Goal: Task Accomplishment & Management: Manage account settings

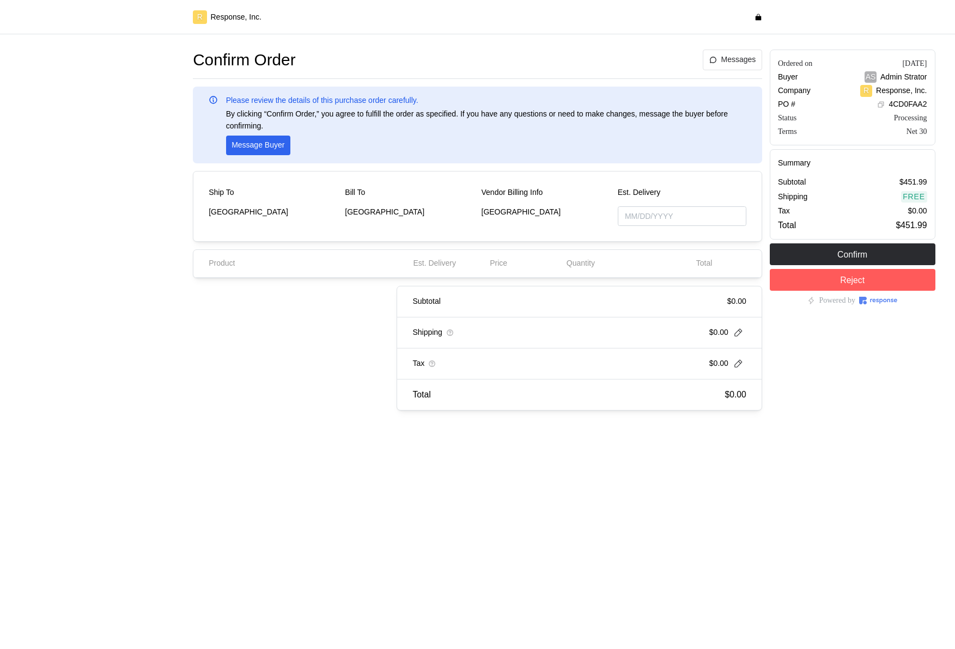
type input "[DATE]"
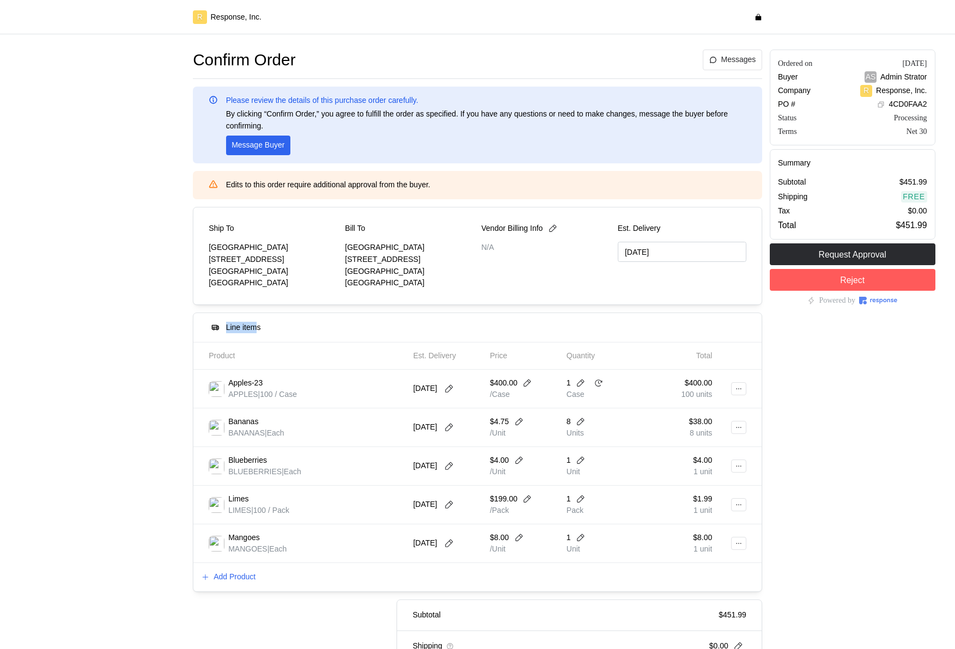
drag, startPoint x: 257, startPoint y: 326, endPoint x: 469, endPoint y: 309, distance: 212.1
click at [469, 311] on div "Confirm Order Messages Please review the details of this purchase order careful…" at bounding box center [477, 387] width 569 height 675
click at [226, 393] on div "Apples-23 APPLES | 100 / Case" at bounding box center [253, 389] width 88 height 23
click at [427, 422] on p "[DATE]" at bounding box center [425, 428] width 24 height 12
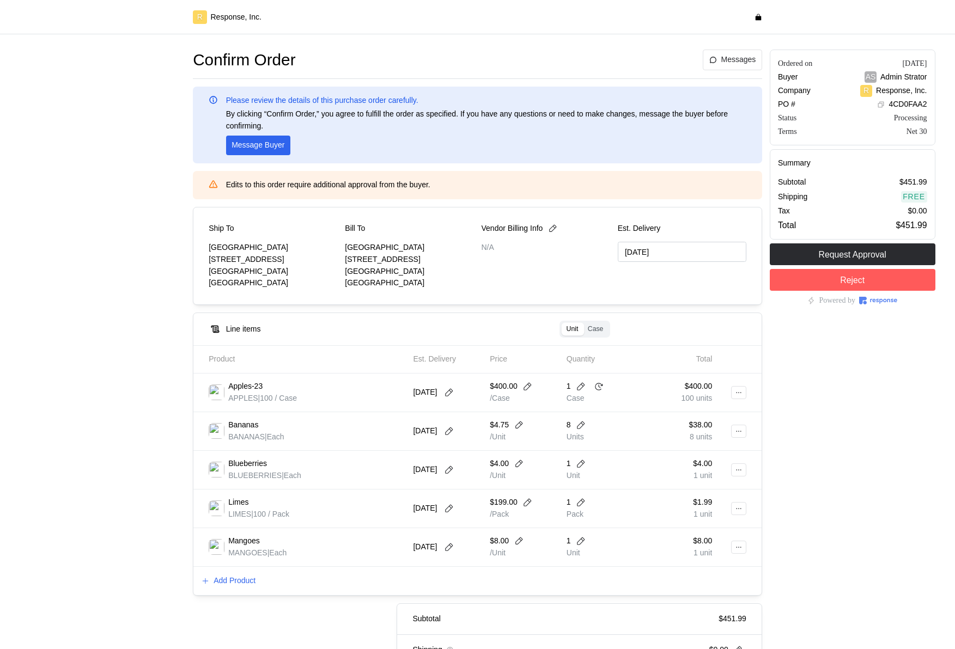
click at [597, 325] on span "Case" at bounding box center [596, 329] width 16 height 8
click at [586, 325] on input "Case" at bounding box center [586, 325] width 0 height 0
click at [731, 328] on span "Case" at bounding box center [732, 329] width 16 height 8
click at [722, 325] on input "Case" at bounding box center [722, 325] width 0 height 0
click at [710, 328] on span "Unit" at bounding box center [709, 329] width 12 height 8
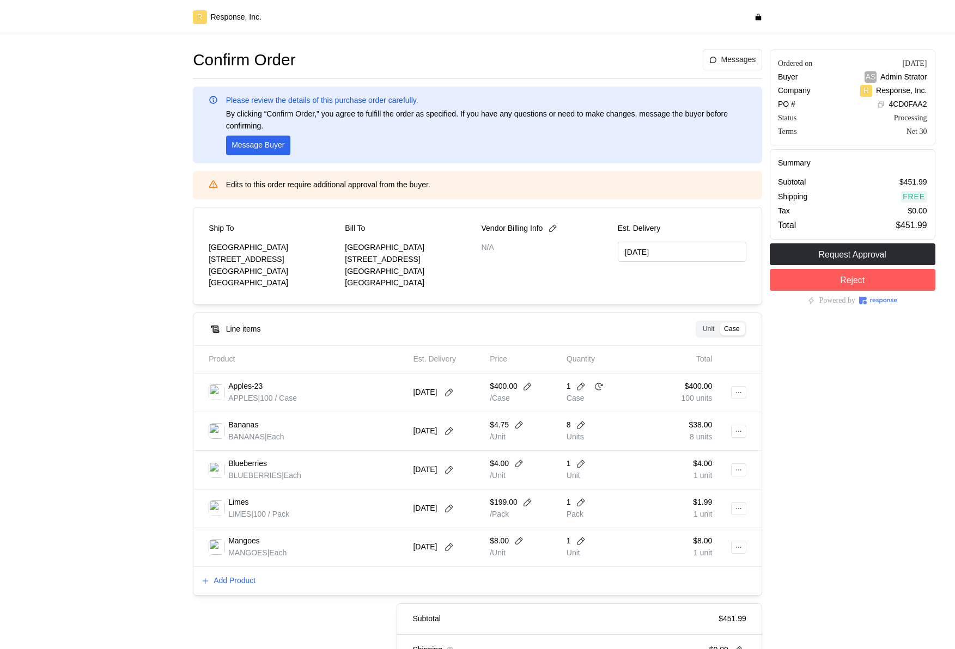
click at [701, 325] on input "Unit" at bounding box center [701, 325] width 0 height 0
click at [702, 331] on span "Case Quantities" at bounding box center [715, 329] width 47 height 8
click at [690, 325] on input "Case Quantities" at bounding box center [690, 325] width 0 height 0
click at [649, 326] on span "Unit Quantities" at bounding box center [661, 329] width 44 height 8
click at [637, 325] on input "Unit Quantities" at bounding box center [637, 325] width 0 height 0
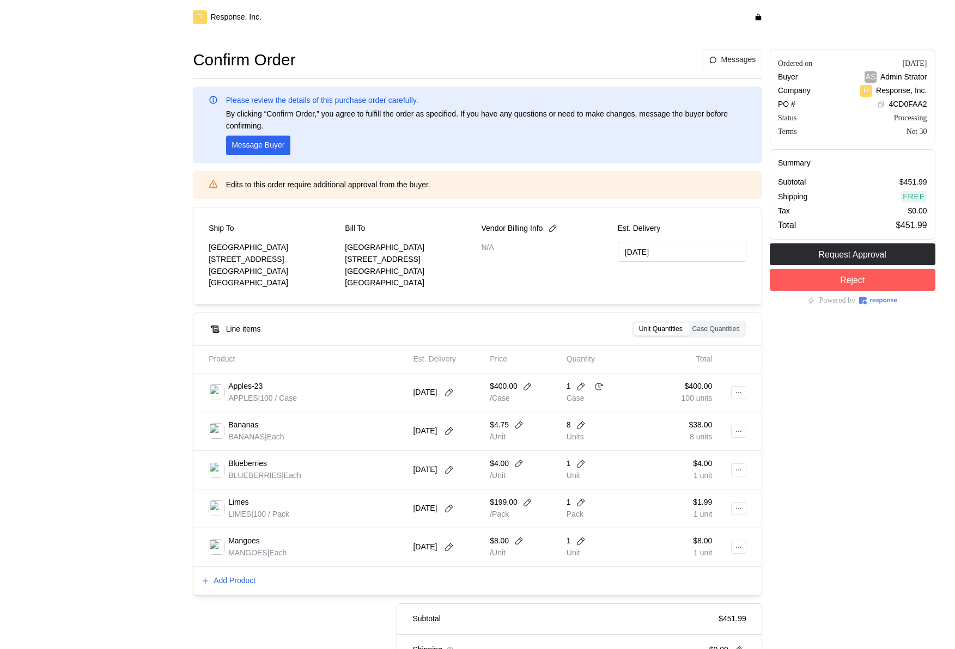
click at [850, 367] on div "Ordered on [DATE] Buyer AS Admin Strator Company R Response, Inc. PO # 4CD0FAA2…" at bounding box center [852, 389] width 173 height 686
click at [701, 329] on span "Case Quantities" at bounding box center [715, 329] width 47 height 8
click at [690, 325] on input "Case Quantities" at bounding box center [690, 325] width 0 height 0
click at [713, 329] on span "Case Quantities" at bounding box center [715, 329] width 47 height 8
click at [690, 325] on input "Case Quantities" at bounding box center [690, 325] width 0 height 0
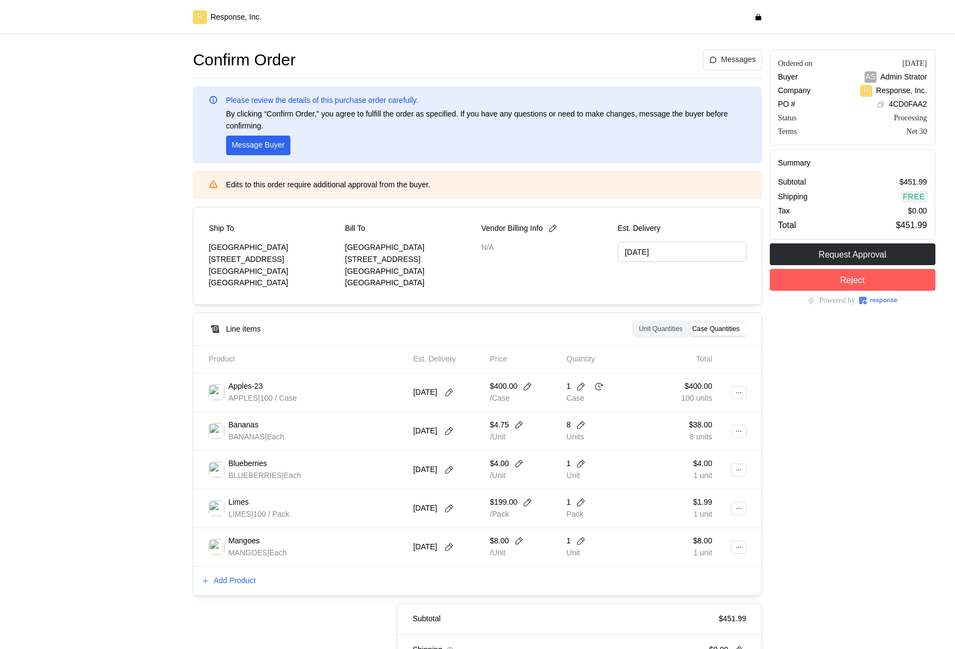
click at [662, 329] on span "Unit Quantities" at bounding box center [661, 329] width 44 height 8
click at [637, 325] on input "Unit Quantities" at bounding box center [637, 325] width 0 height 0
click at [719, 325] on span "Case Quantities" at bounding box center [715, 329] width 47 height 8
click at [690, 325] on input "Case Quantities" at bounding box center [690, 325] width 0 height 0
click at [666, 326] on span "Unit Quantities" at bounding box center [661, 329] width 44 height 8
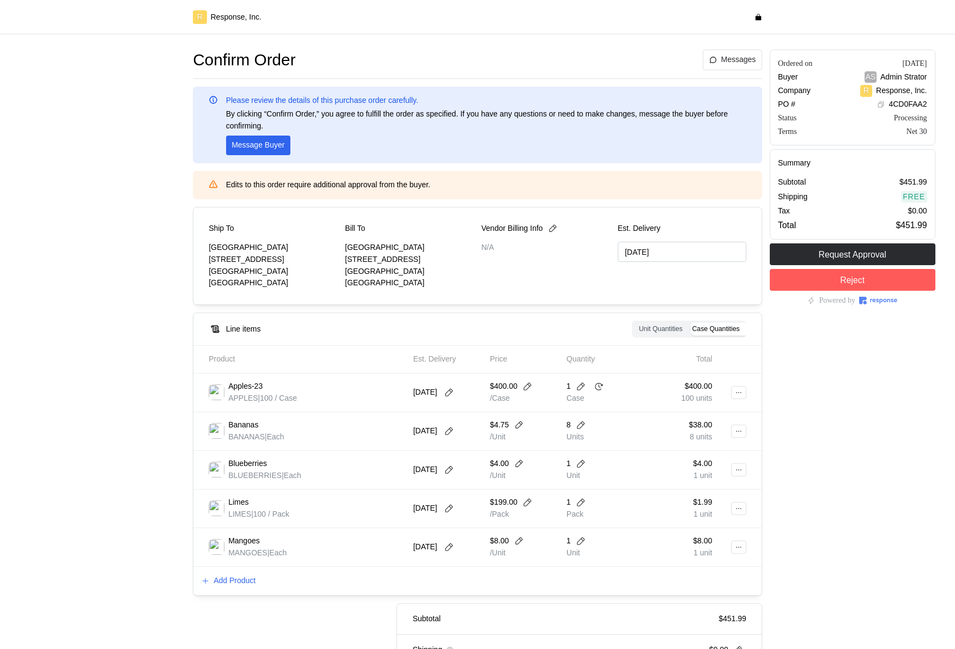
click at [637, 325] on input "Unit Quantities" at bounding box center [637, 325] width 0 height 0
click at [680, 331] on span "Unit Quantities" at bounding box center [661, 329] width 44 height 8
click at [637, 325] on input "Unit Quantities" at bounding box center [637, 325] width 0 height 0
click at [713, 331] on span "Case Quantities" at bounding box center [715, 329] width 47 height 8
click at [690, 325] on input "Case Quantities" at bounding box center [690, 325] width 0 height 0
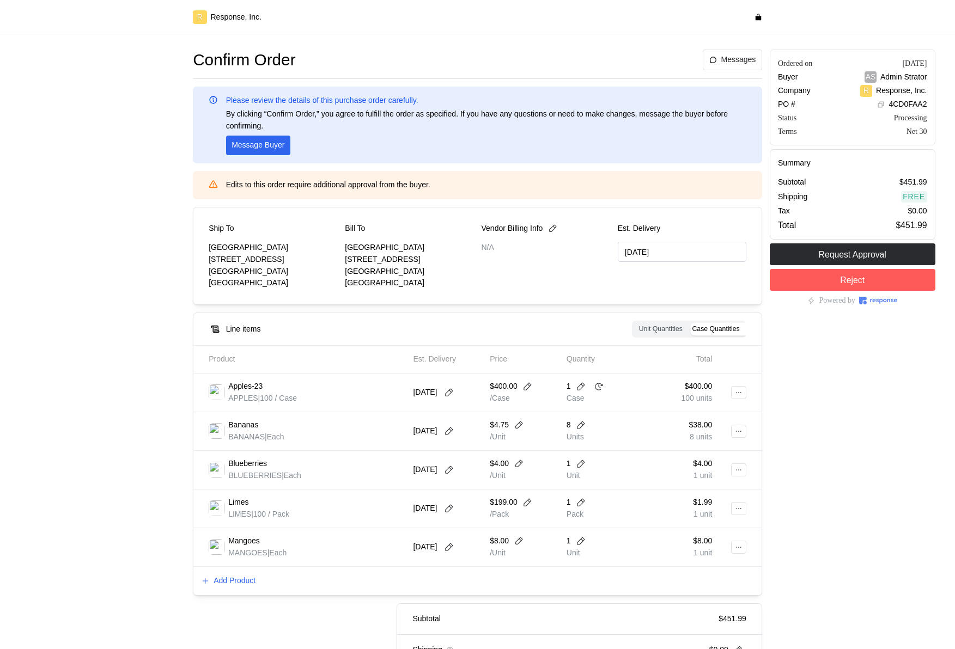
click at [649, 329] on span "Unit Quantities" at bounding box center [661, 329] width 44 height 8
click at [637, 325] on input "Unit Quantities" at bounding box center [637, 325] width 0 height 0
click at [716, 331] on span "Case Quantities" at bounding box center [715, 329] width 47 height 8
click at [690, 325] on input "Case Quantities" at bounding box center [690, 325] width 0 height 0
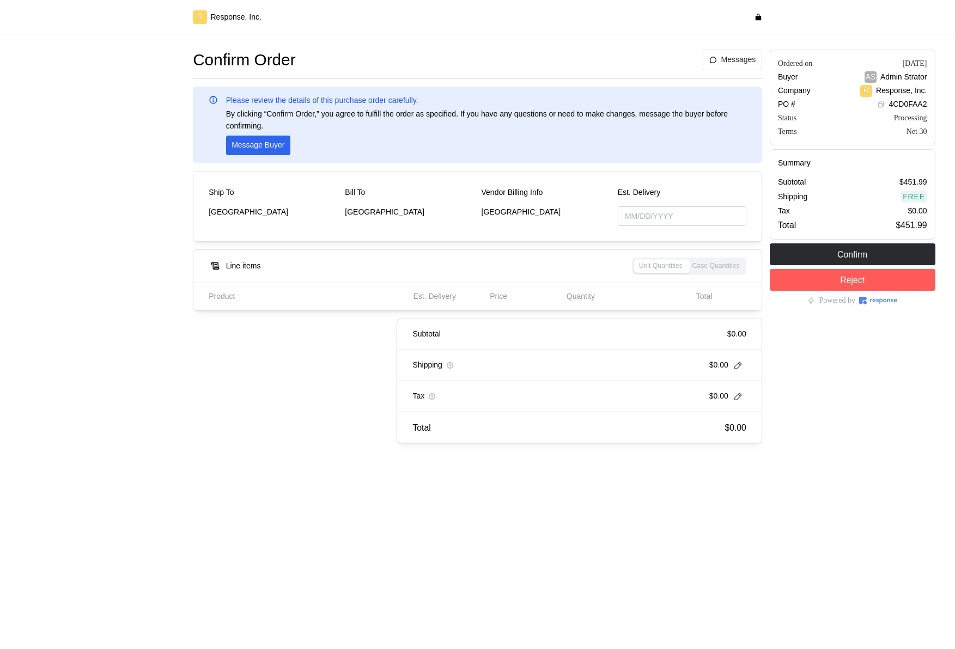
type input "[DATE]"
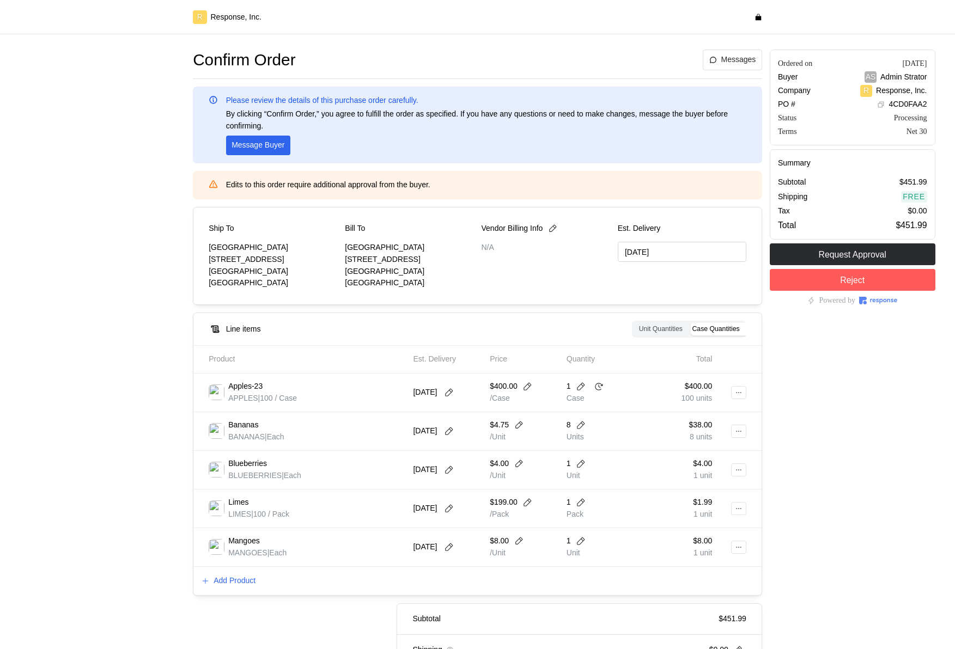
click at [672, 334] on label "Unit Quantities" at bounding box center [660, 329] width 53 height 13
click at [637, 325] on input "Unit Quantities" at bounding box center [637, 325] width 0 height 0
click at [724, 332] on label "Case Quantities" at bounding box center [716, 329] width 57 height 13
click at [690, 325] on input "Case Quantities" at bounding box center [690, 325] width 0 height 0
click at [651, 331] on span "Unit Quantities" at bounding box center [661, 329] width 44 height 8
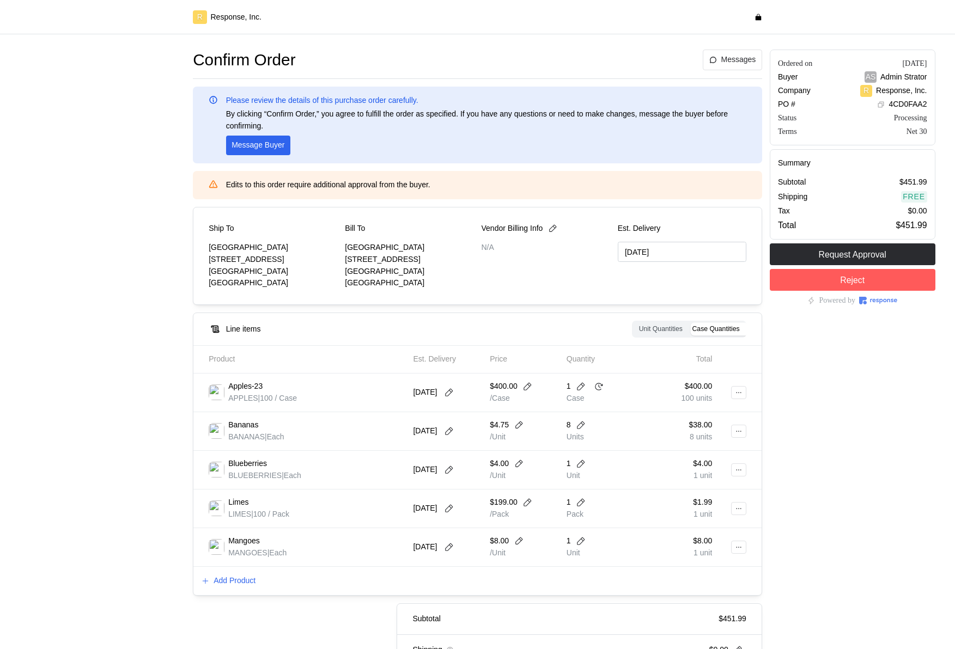
click at [637, 325] on input "Unit Quantities" at bounding box center [637, 325] width 0 height 0
click at [708, 331] on span "Case Quantities" at bounding box center [715, 329] width 47 height 8
click at [690, 325] on input "Case Quantities" at bounding box center [690, 325] width 0 height 0
click at [846, 343] on div "Ordered on [DATE] Buyer AS Admin Strator Company R Response, Inc. PO # 4CD0FAA2…" at bounding box center [852, 389] width 173 height 686
